Goal: Complete application form

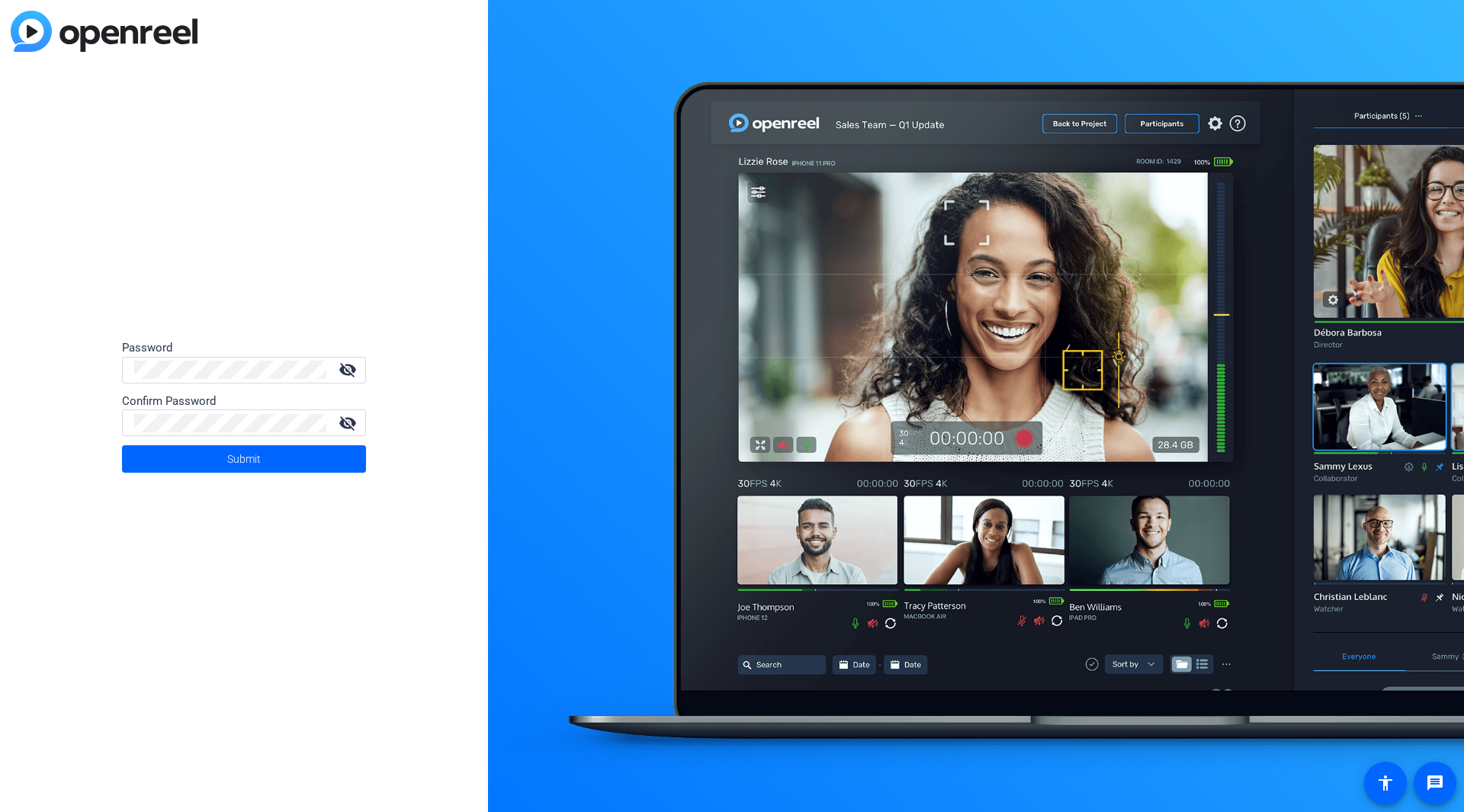
click at [434, 575] on div "Password visibility_off Confirm Password visibility_off Submit" at bounding box center [244, 406] width 488 height 812
click at [695, 472] on div at bounding box center [975, 406] width 976 height 812
click at [872, 273] on div at bounding box center [975, 406] width 976 height 812
click at [453, 227] on div "Password visibility_off Confirm Password visibility_off Submit" at bounding box center [244, 406] width 488 height 812
click at [383, 304] on div "Password visibility_off Confirm Password visibility_off Submit" at bounding box center [244, 406] width 488 height 812
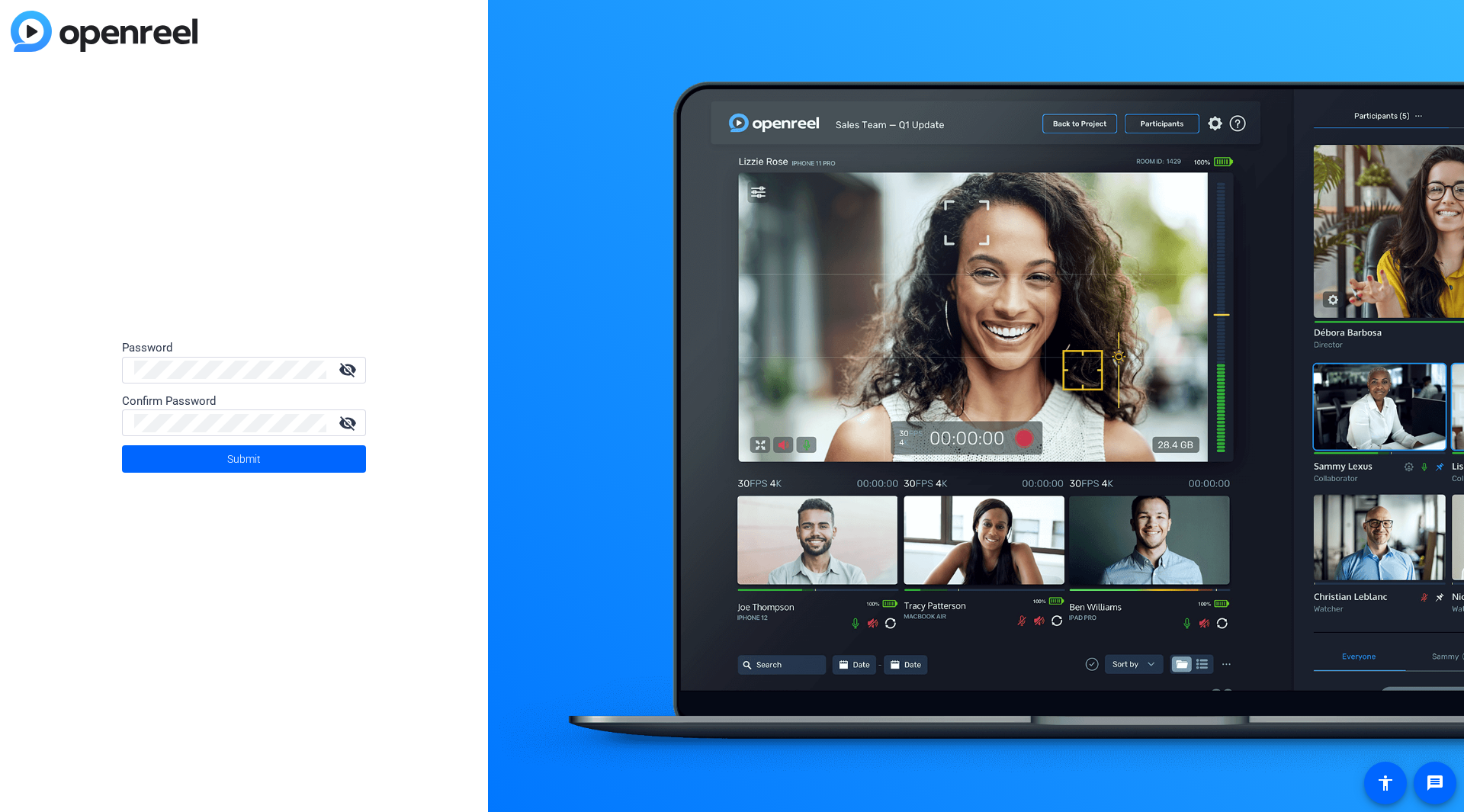
click at [253, 356] on div at bounding box center [230, 369] width 192 height 26
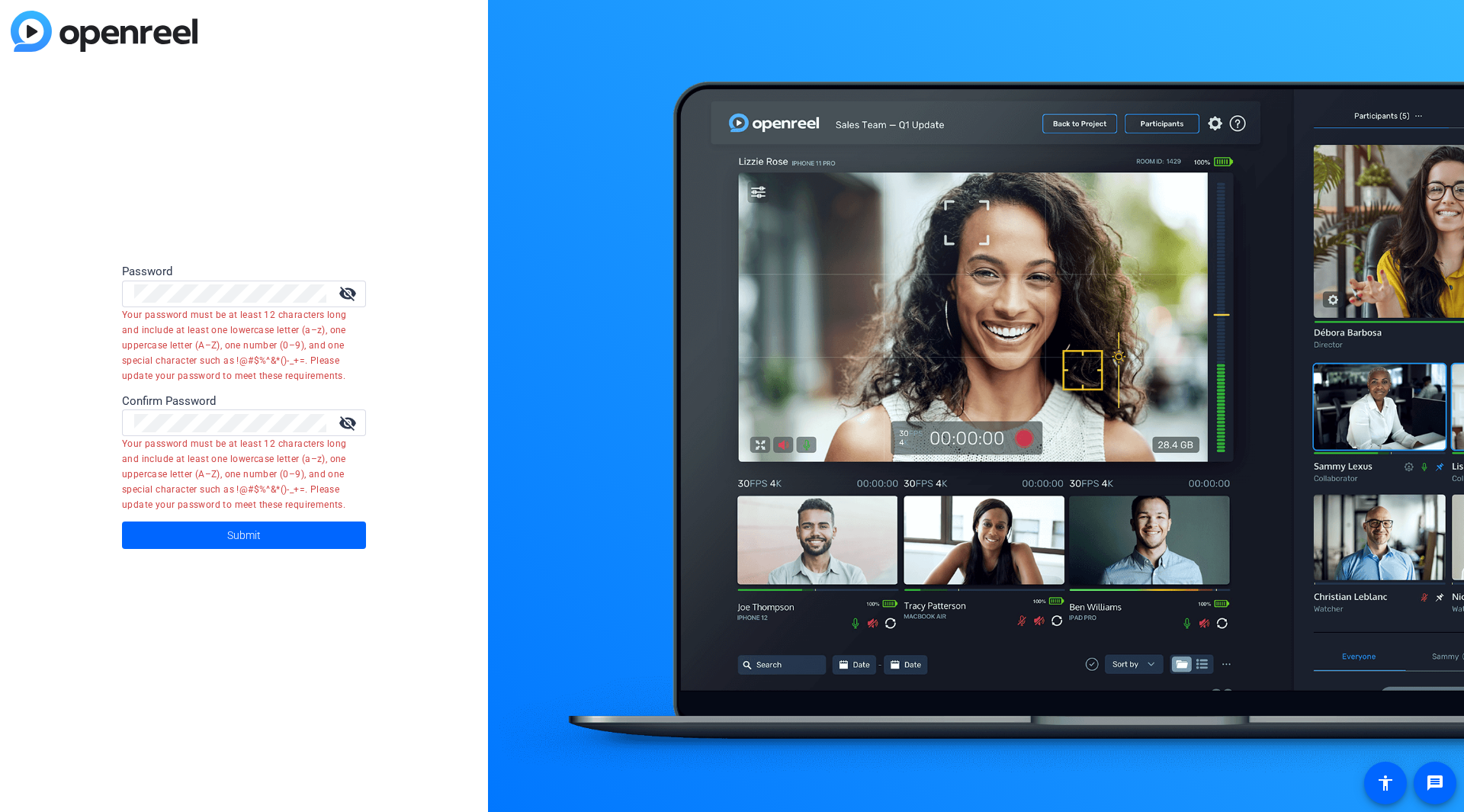
click at [225, 399] on div "Confirm Password" at bounding box center [244, 401] width 244 height 18
click at [226, 411] on div at bounding box center [230, 422] width 192 height 26
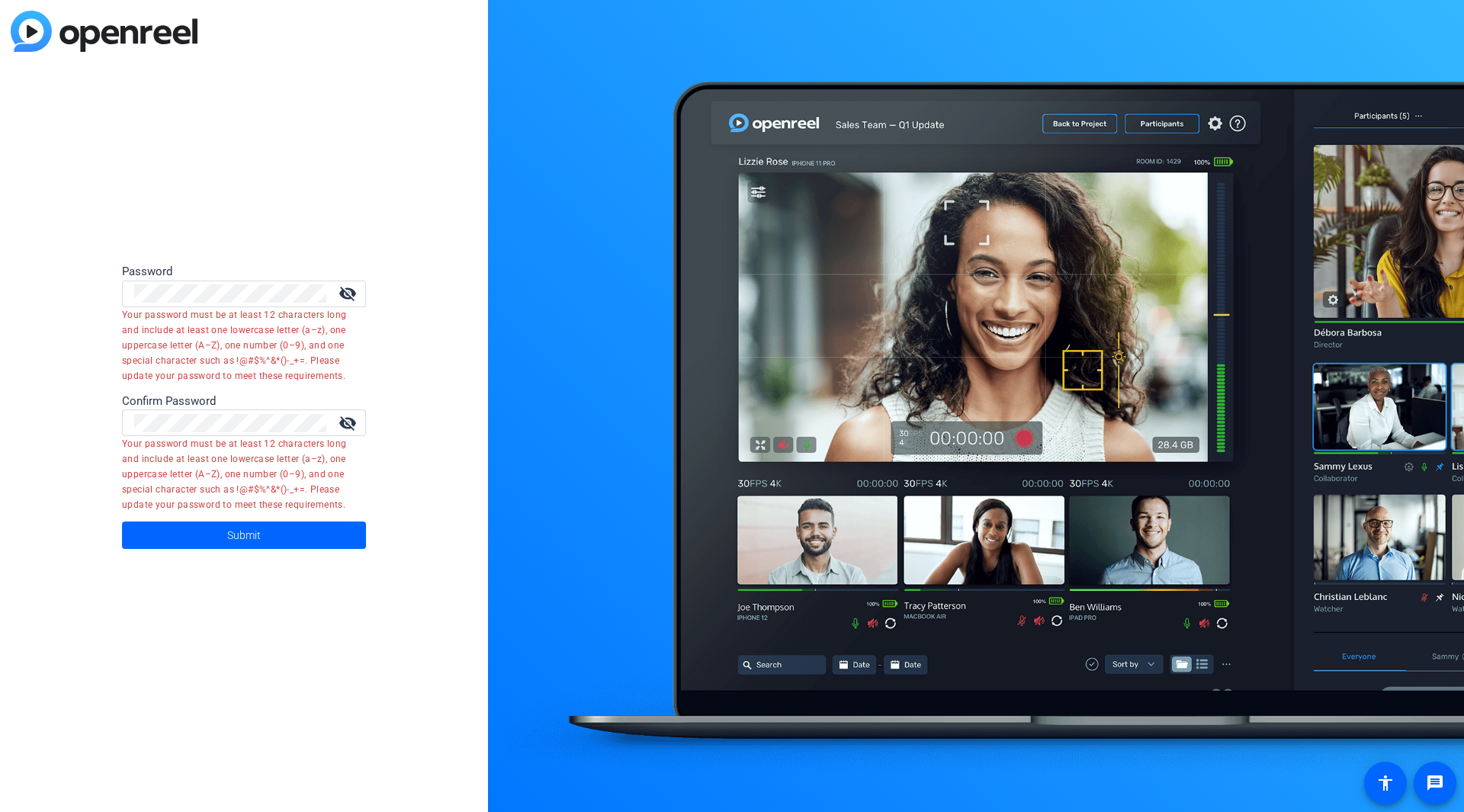
click at [226, 411] on div at bounding box center [230, 422] width 192 height 26
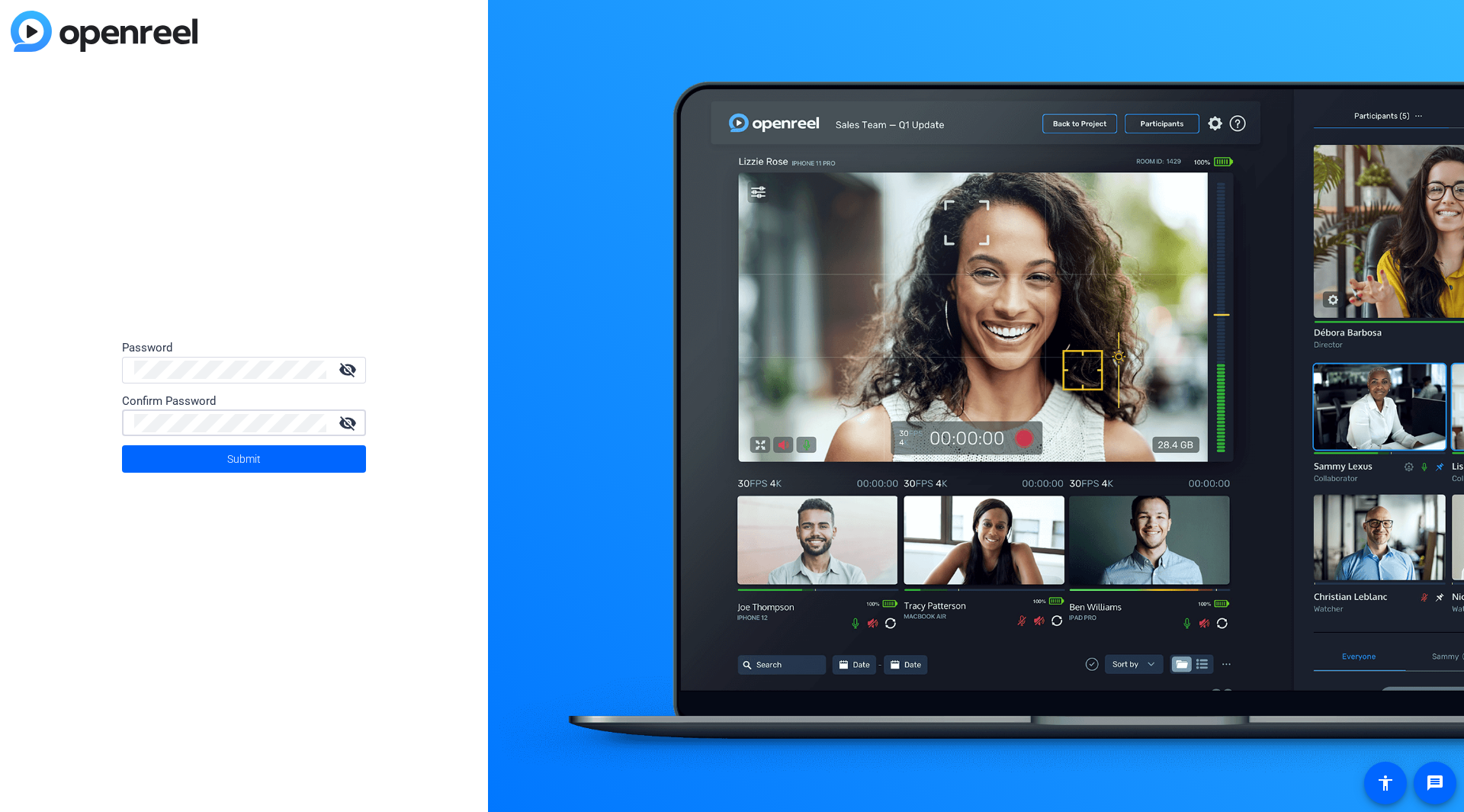
click at [349, 369] on mat-icon "visibility_off" at bounding box center [348, 369] width 37 height 18
click at [343, 418] on mat-icon "visibility_off" at bounding box center [348, 423] width 37 height 18
click at [338, 457] on span at bounding box center [244, 459] width 244 height 37
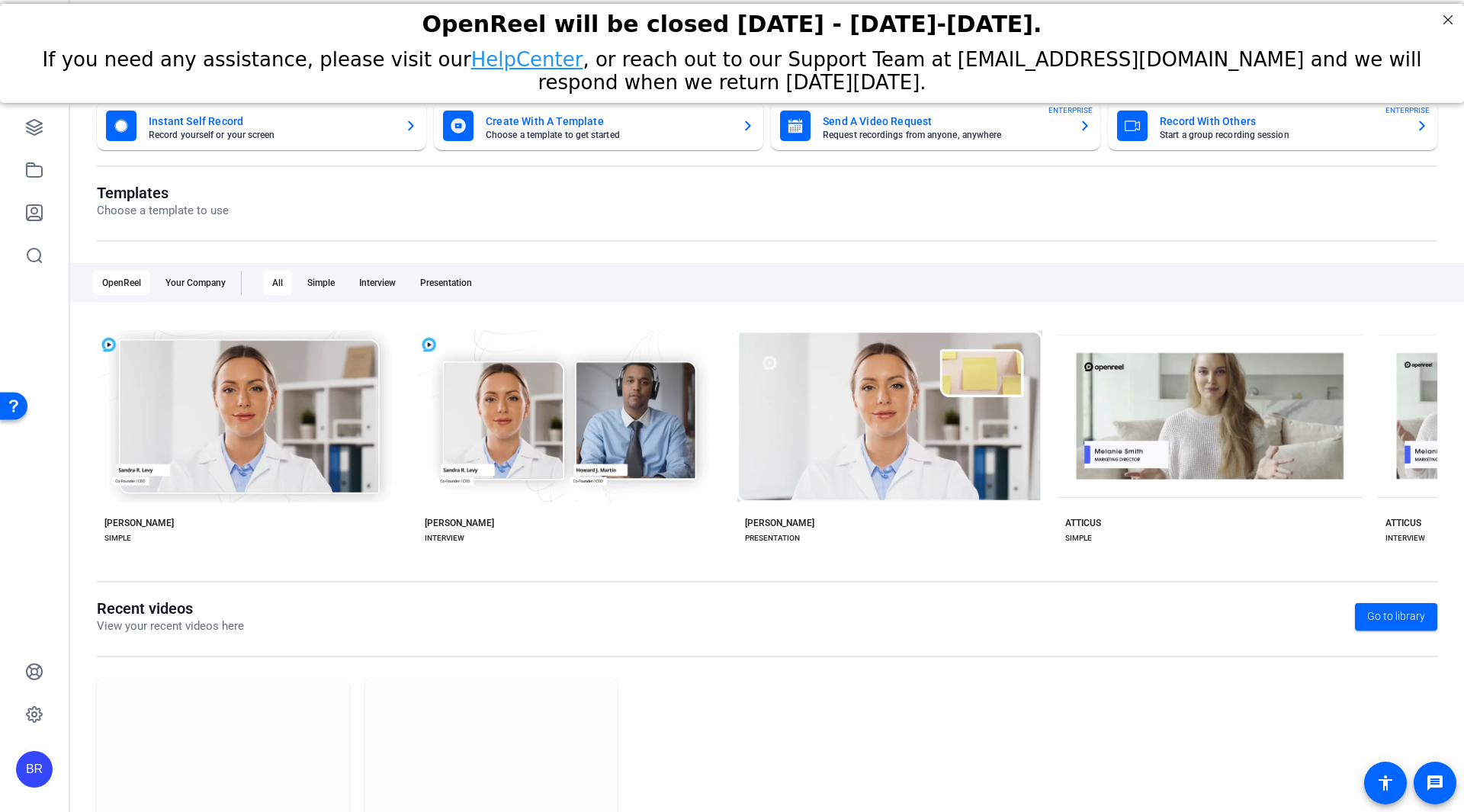
click at [734, 201] on openreel-page-title "Templates Choose a template to use" at bounding box center [767, 201] width 1340 height 36
